Goal: Communication & Community: Answer question/provide support

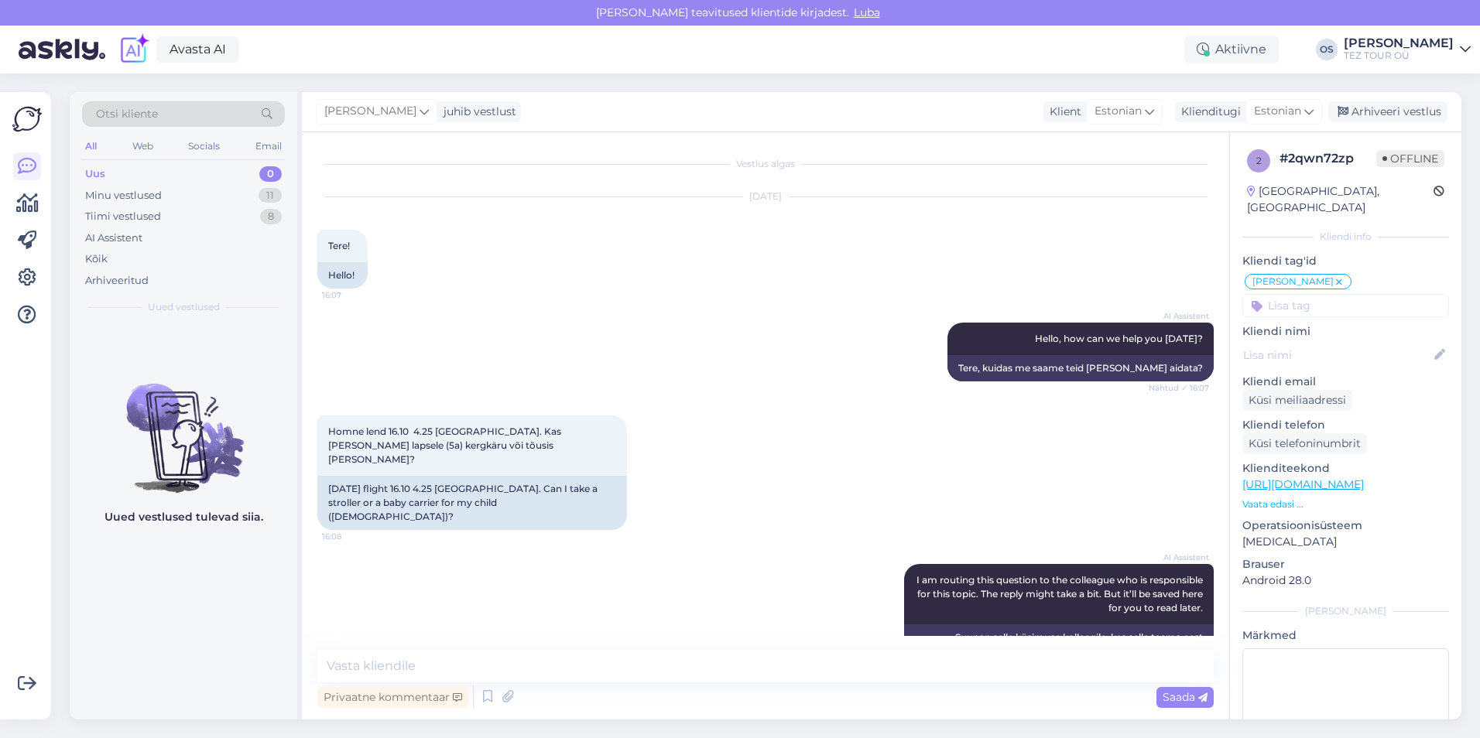
scroll to position [205, 0]
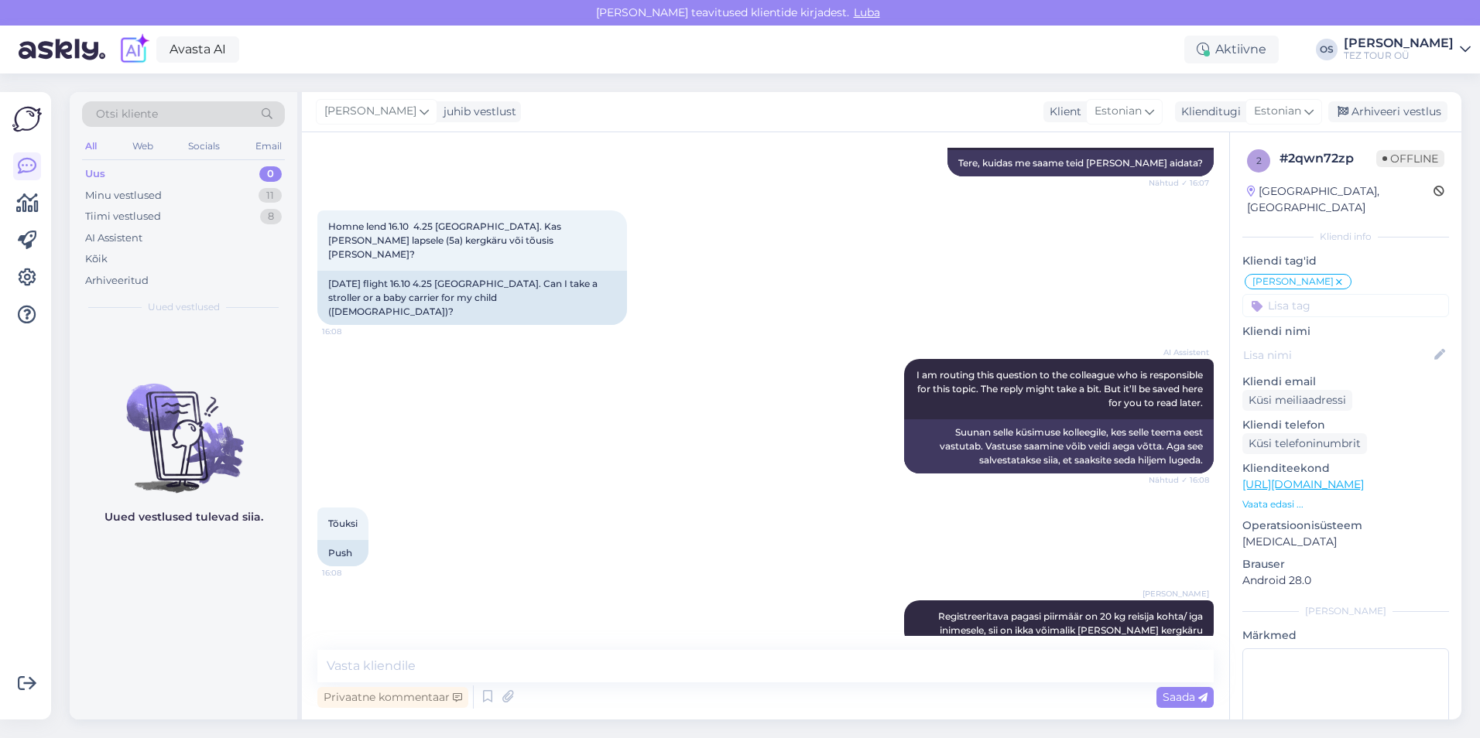
click at [131, 161] on div "Otsi kliente All Web Socials Email Uus 0 Minu vestlused 11 Tiimi vestlused 8 AI…" at bounding box center [184, 207] width 228 height 231
click at [131, 166] on div "Uus 0" at bounding box center [183, 174] width 203 height 22
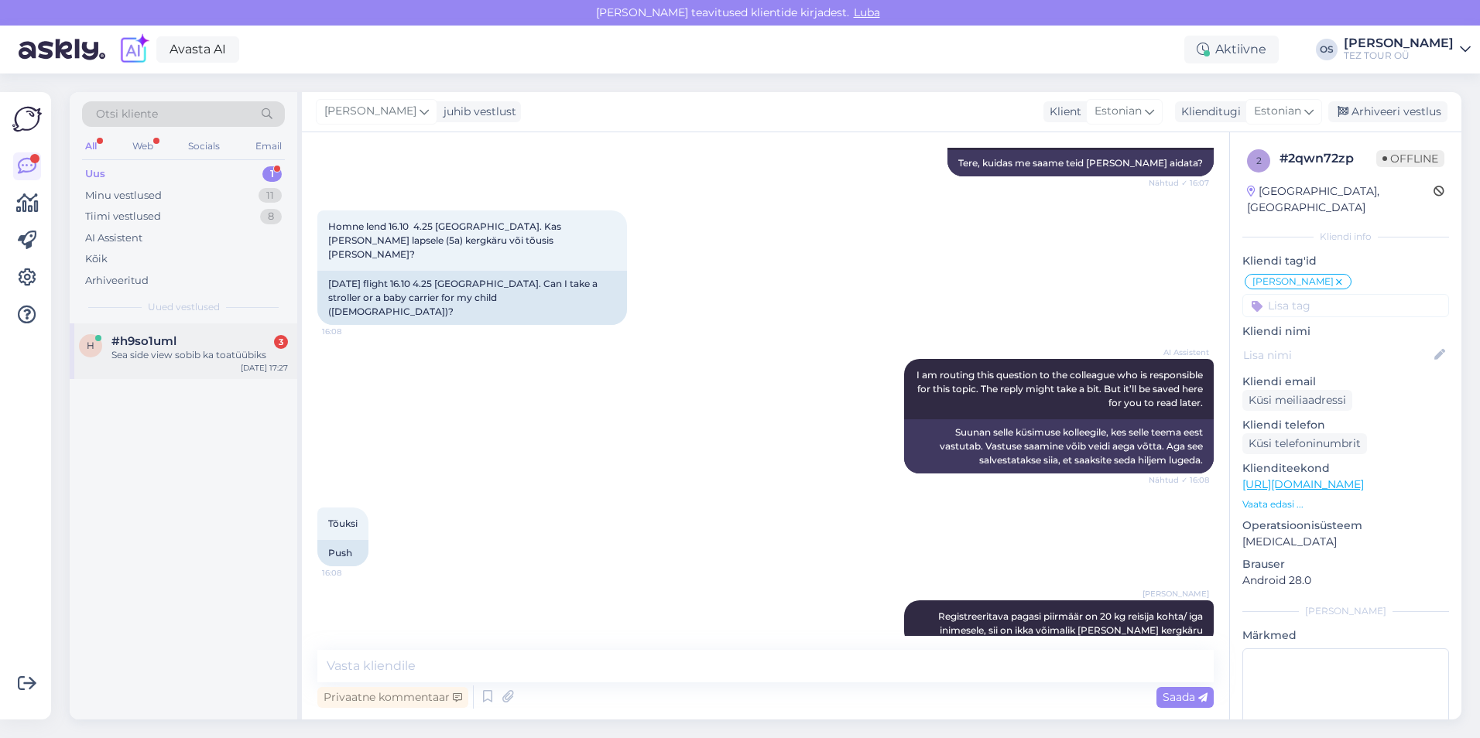
click at [160, 352] on div "Sea side view sobib ka toatüübiks" at bounding box center [199, 355] width 176 height 14
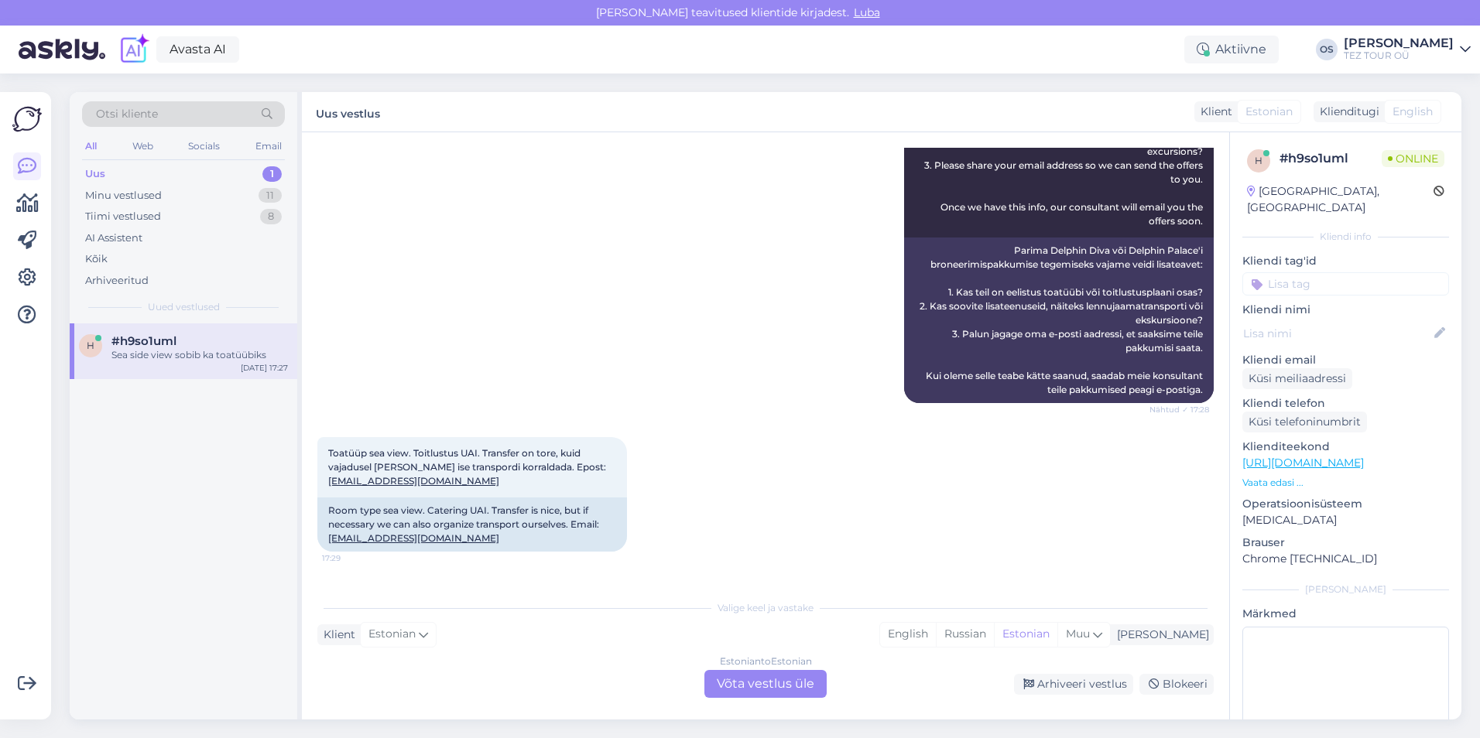
scroll to position [591, 0]
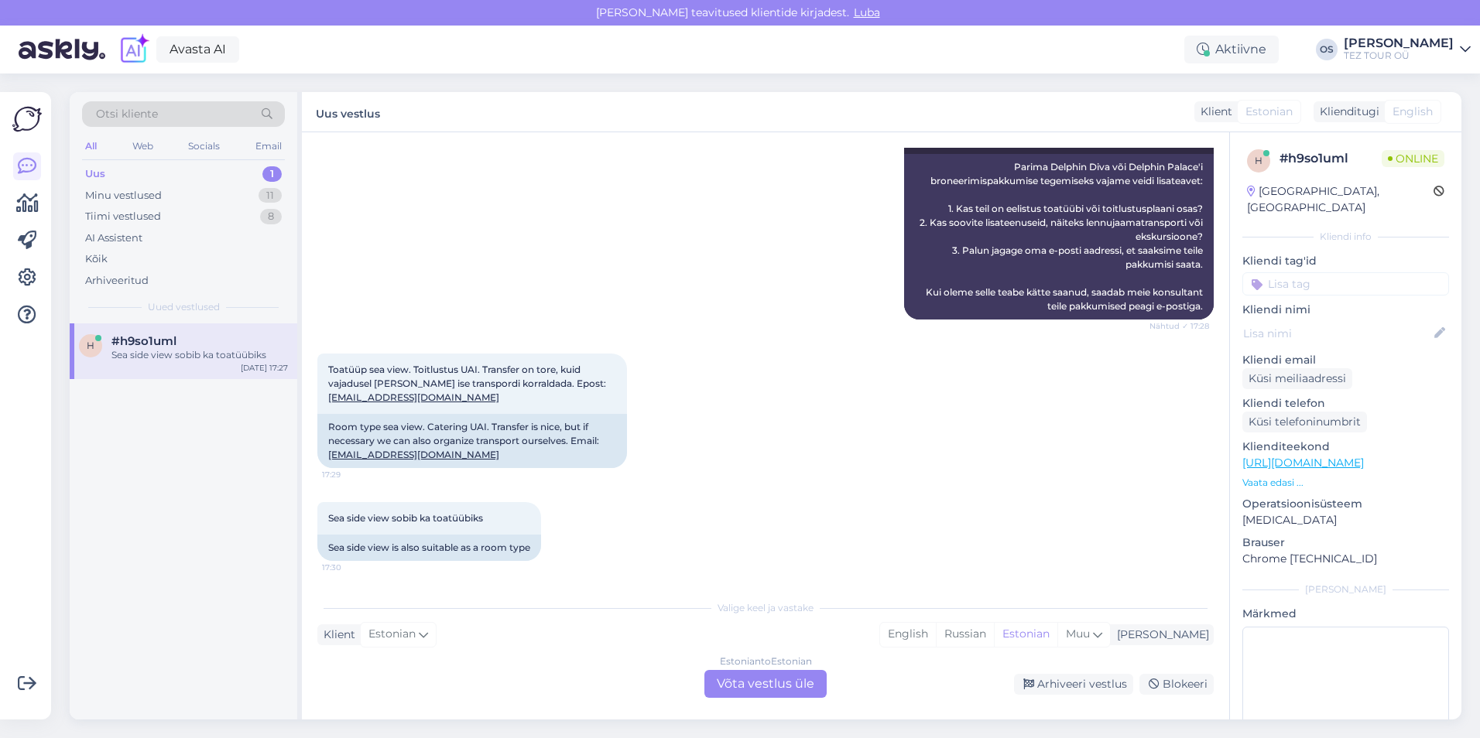
click at [744, 677] on div "Estonian to Estonian Võta vestlus üle" at bounding box center [765, 684] width 122 height 28
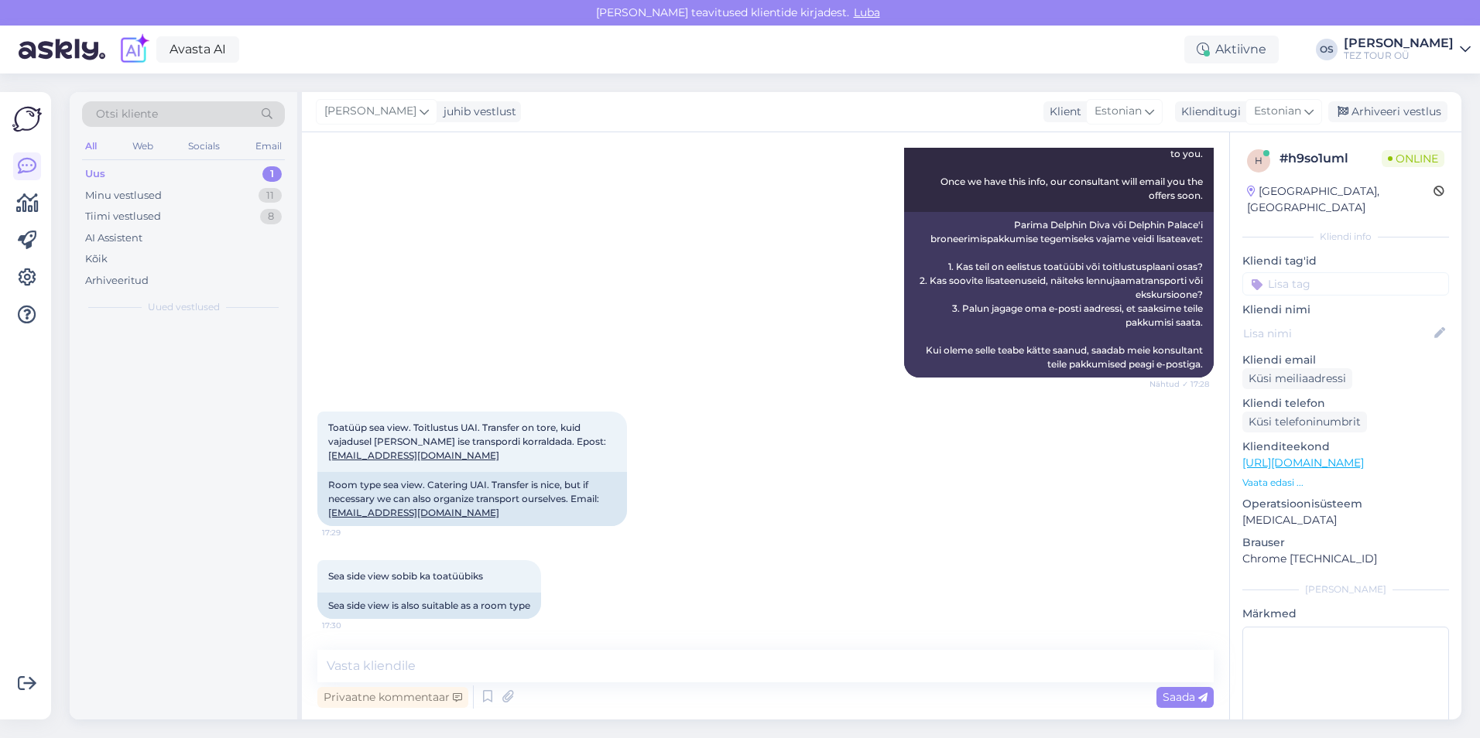
scroll to position [533, 0]
click at [485, 660] on textarea at bounding box center [765, 666] width 896 height 33
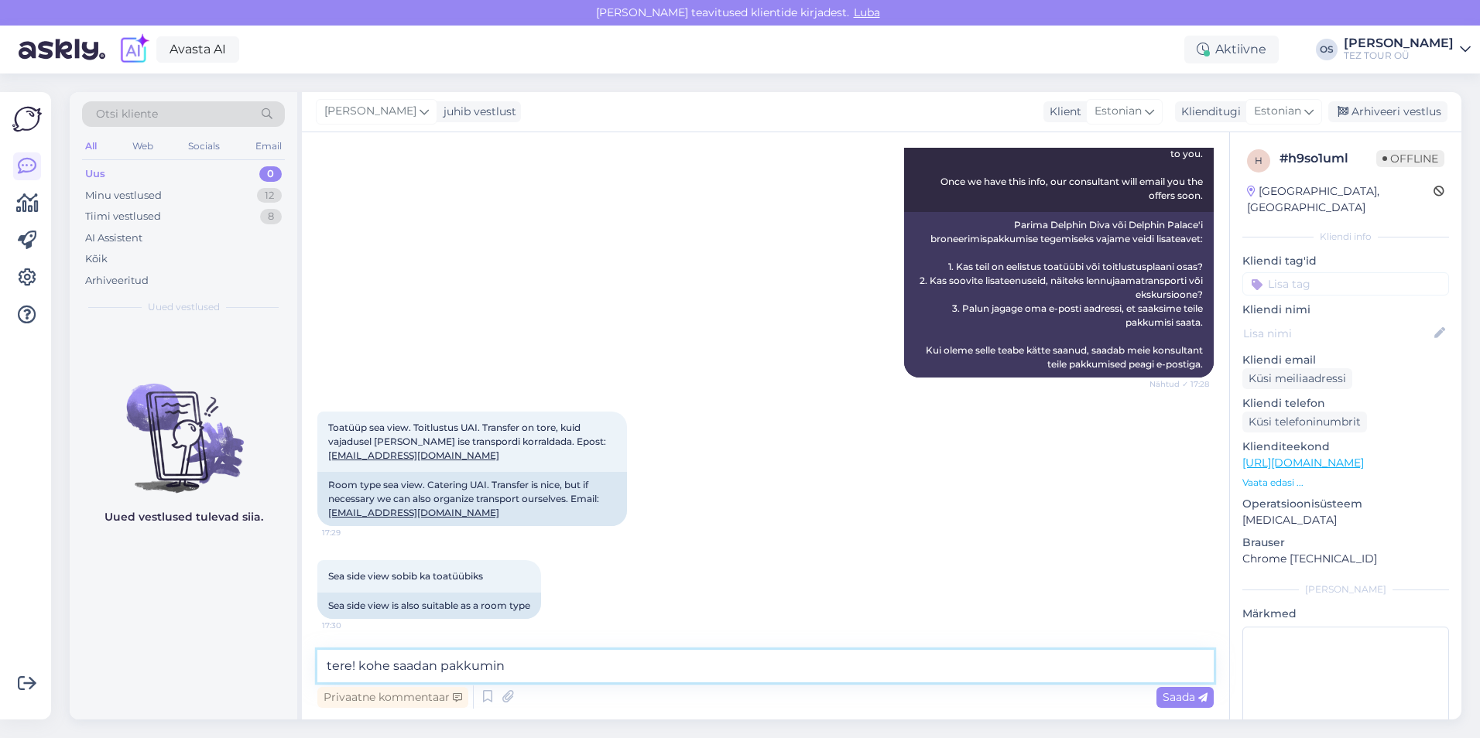
type textarea "tere! kohe saadan pakkumine"
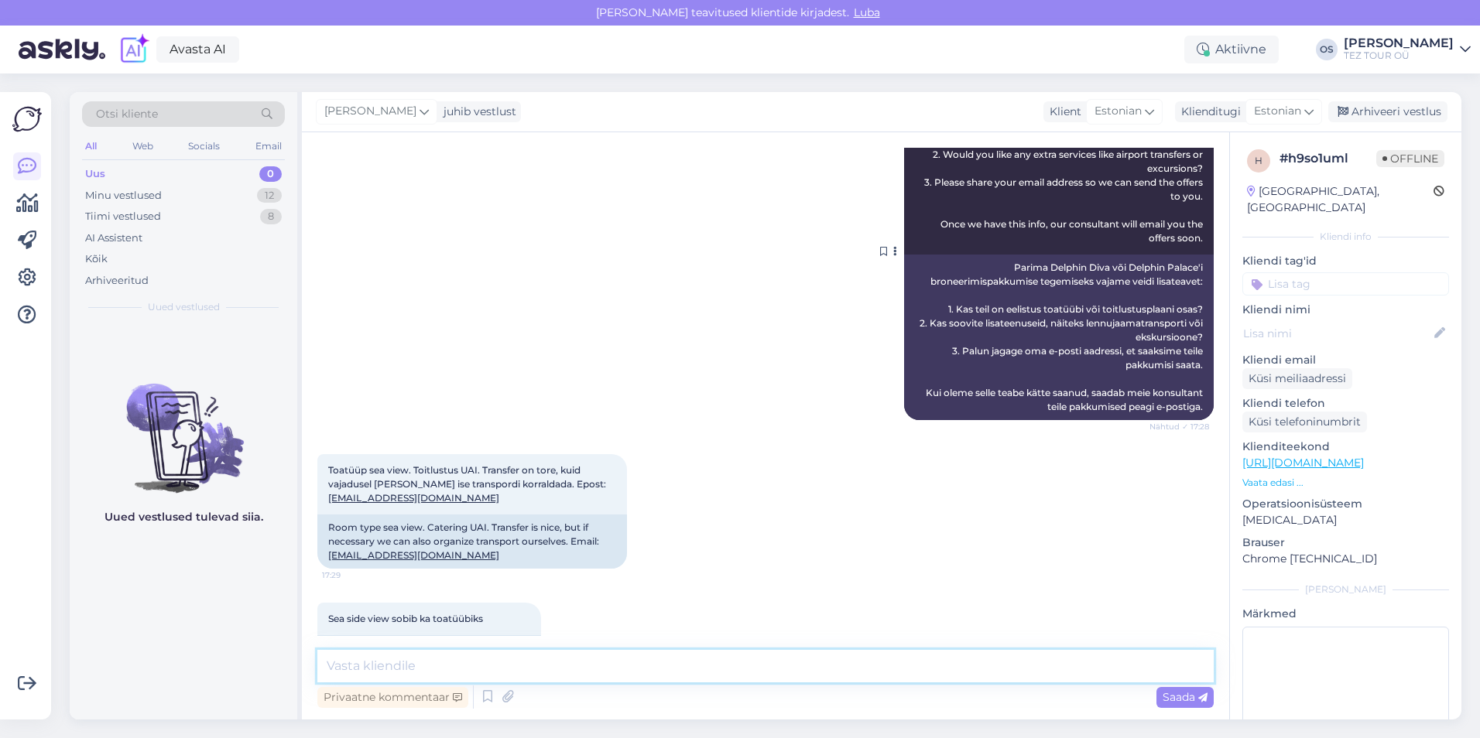
scroll to position [600, 0]
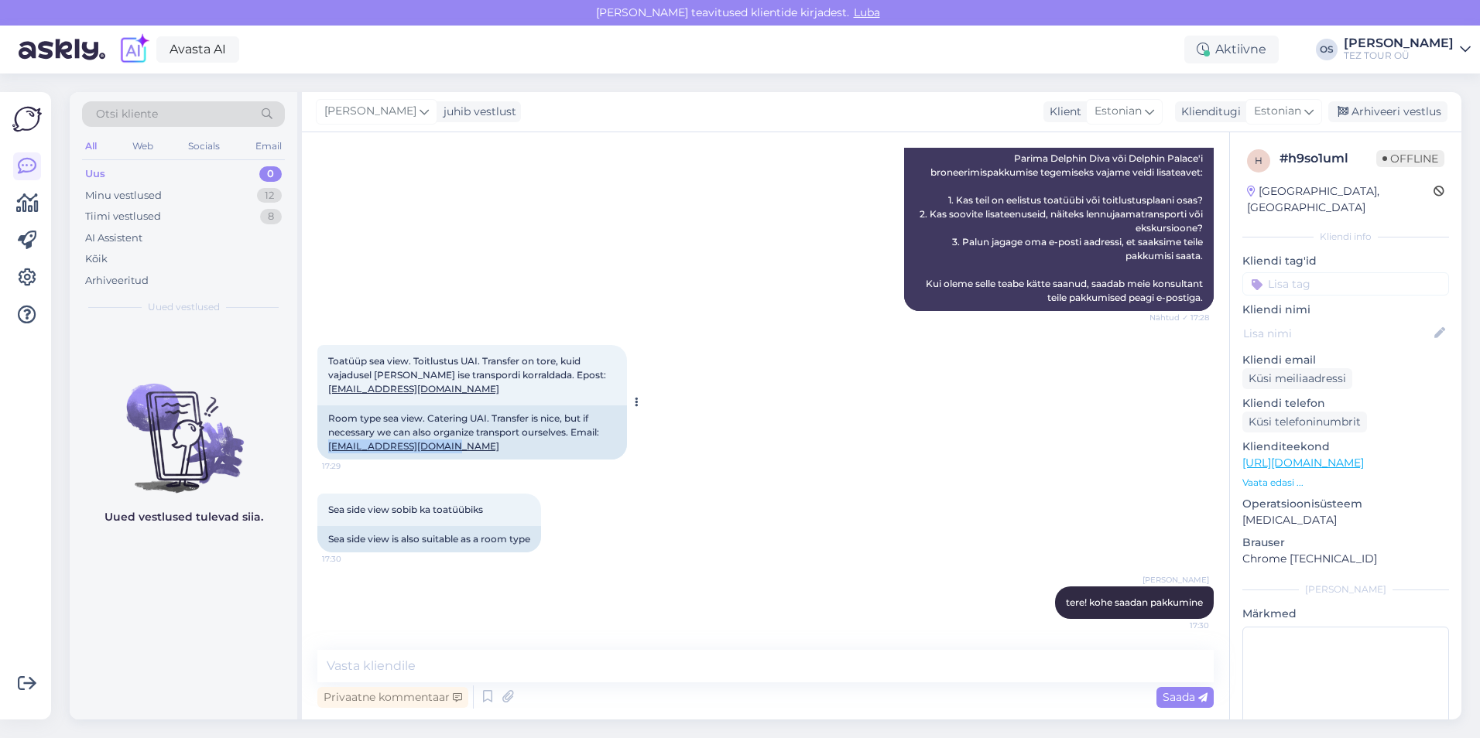
drag, startPoint x: 324, startPoint y: 444, endPoint x: 452, endPoint y: 448, distance: 128.6
click at [452, 448] on div "Room type sea view. Catering UAI. Transfer is nice, but if necessary we can als…" at bounding box center [472, 433] width 310 height 54
drag, startPoint x: 452, startPoint y: 448, endPoint x: 433, endPoint y: 444, distance: 19.0
copy link "[EMAIL_ADDRESS][DOMAIN_NAME]"
click at [406, 677] on textarea at bounding box center [765, 666] width 896 height 33
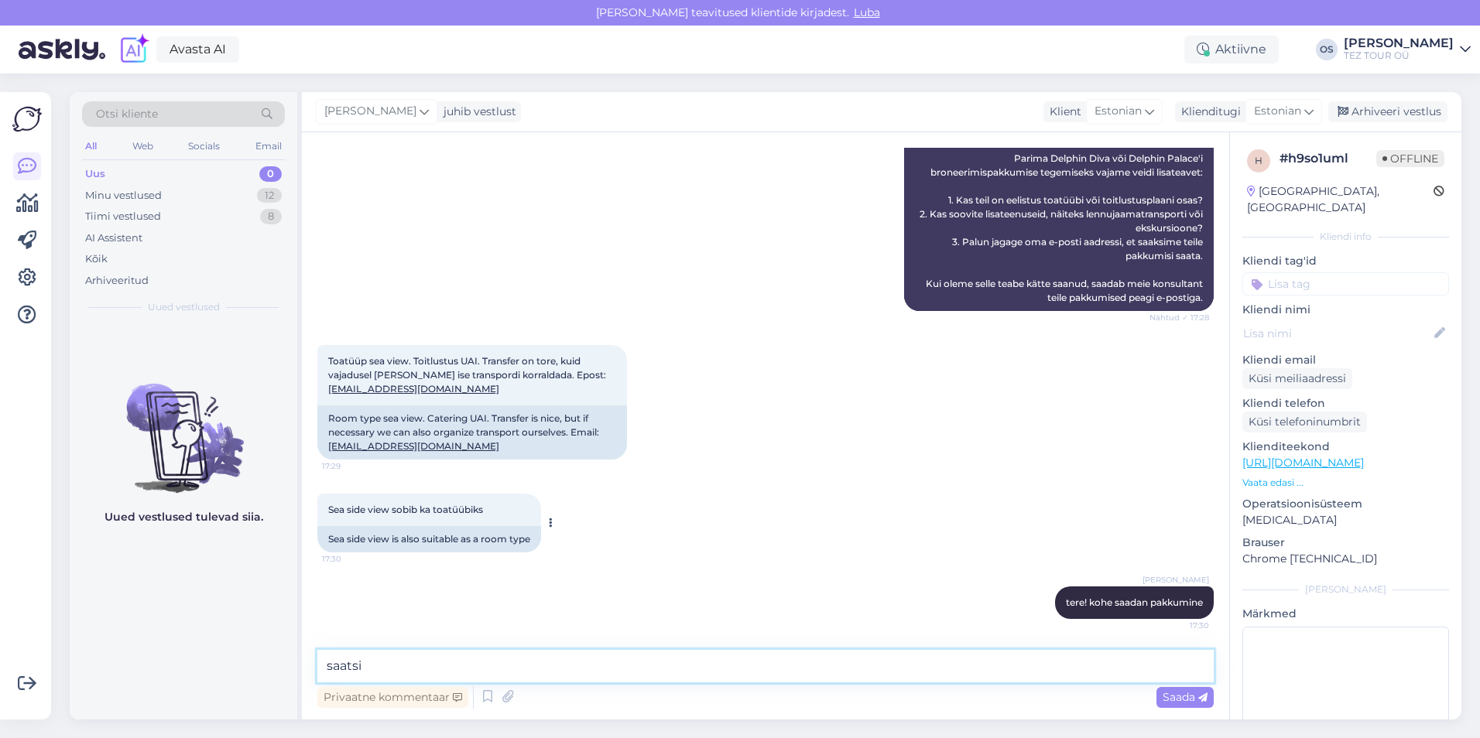
type textarea "saatsin"
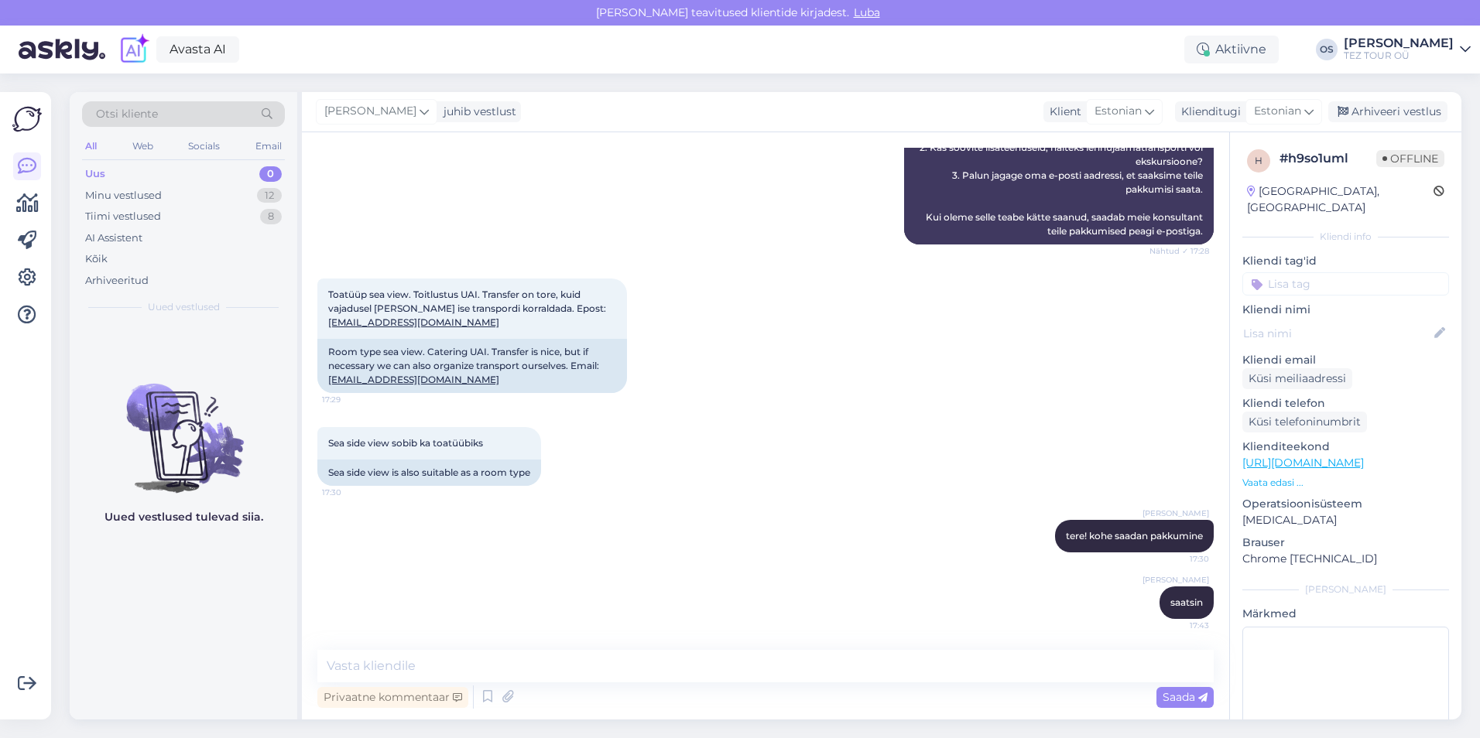
click at [122, 165] on div "Uus 0" at bounding box center [183, 174] width 203 height 22
click at [104, 169] on div "Uus" at bounding box center [95, 173] width 20 height 15
click at [1276, 275] on input at bounding box center [1345, 283] width 207 height 23
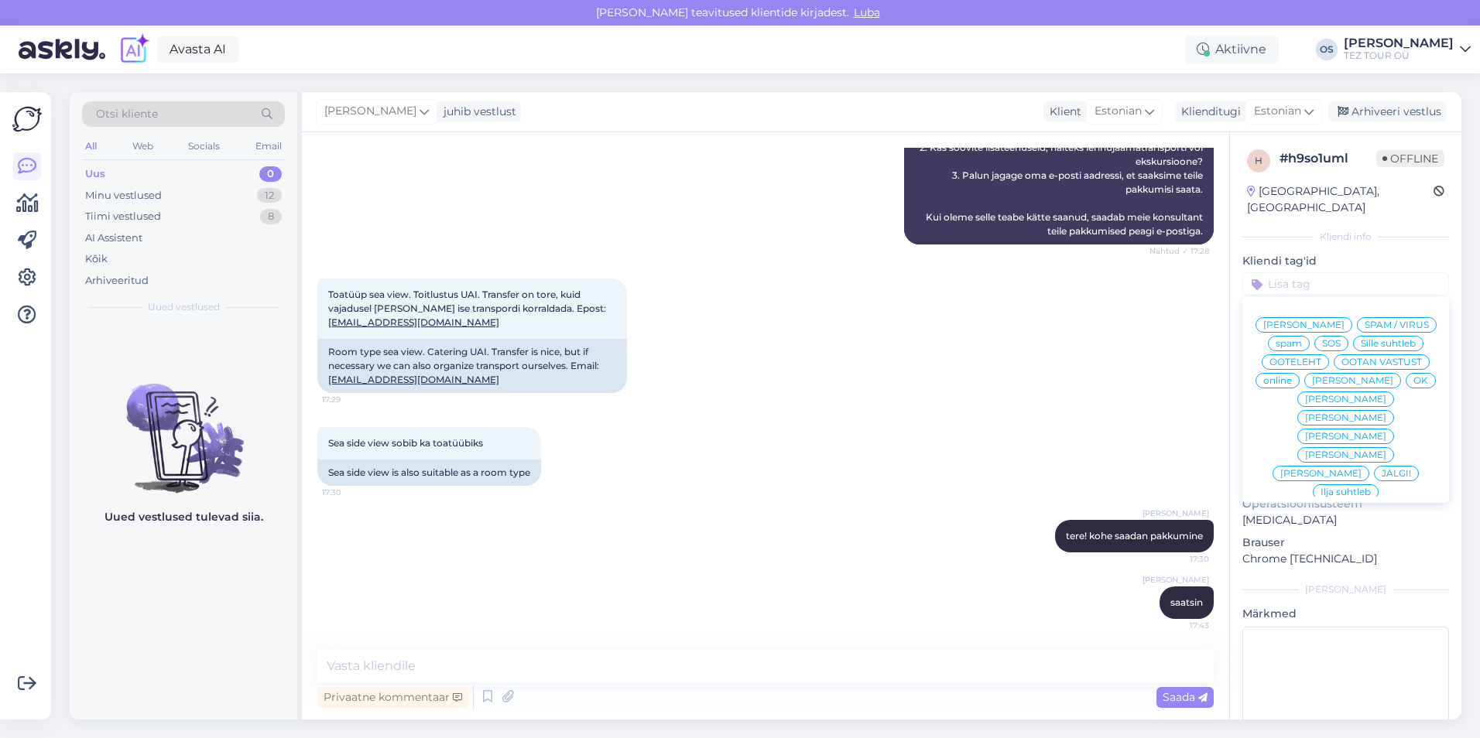
click at [1313, 383] on span "[PERSON_NAME]" at bounding box center [1352, 380] width 81 height 9
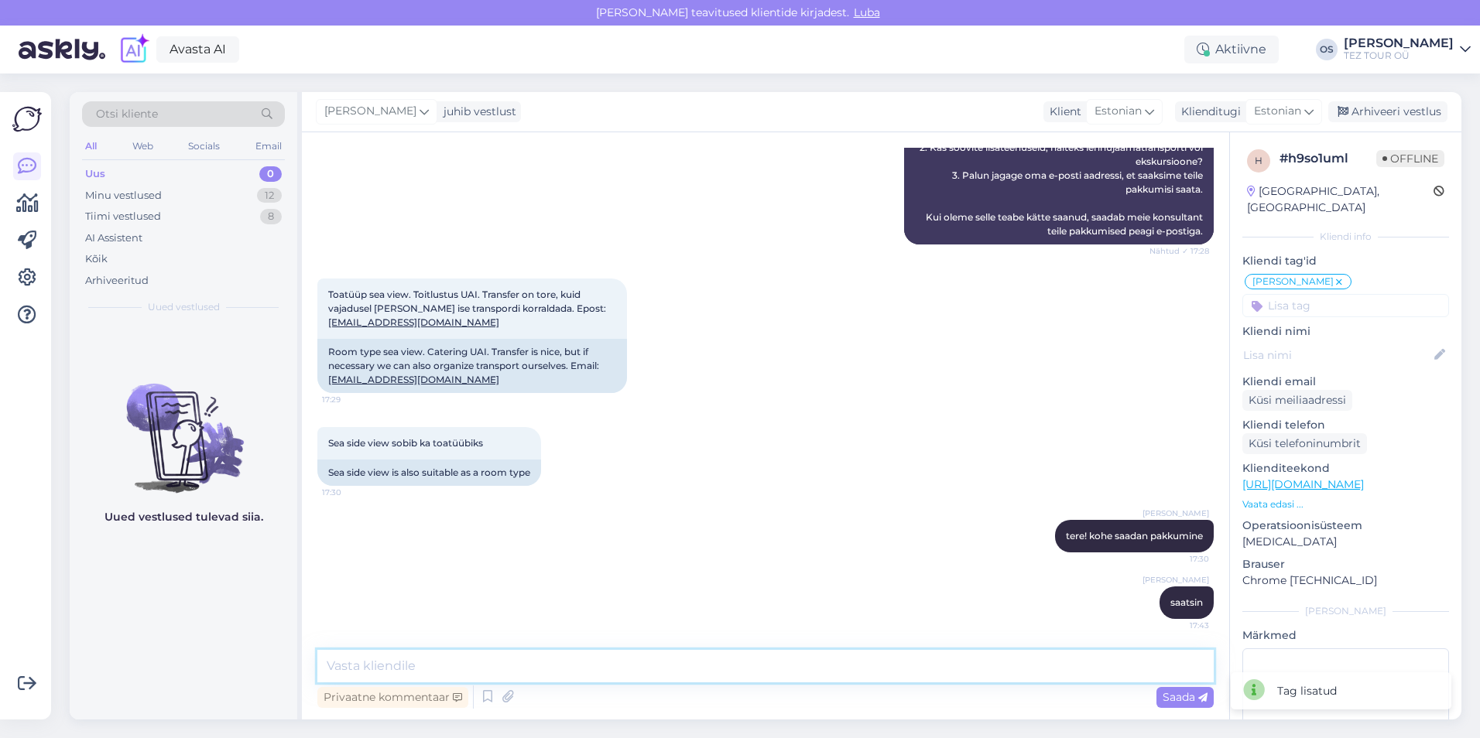
click at [453, 673] on textarea at bounding box center [765, 666] width 896 height 33
